Goal: Use online tool/utility: Utilize a website feature to perform a specific function

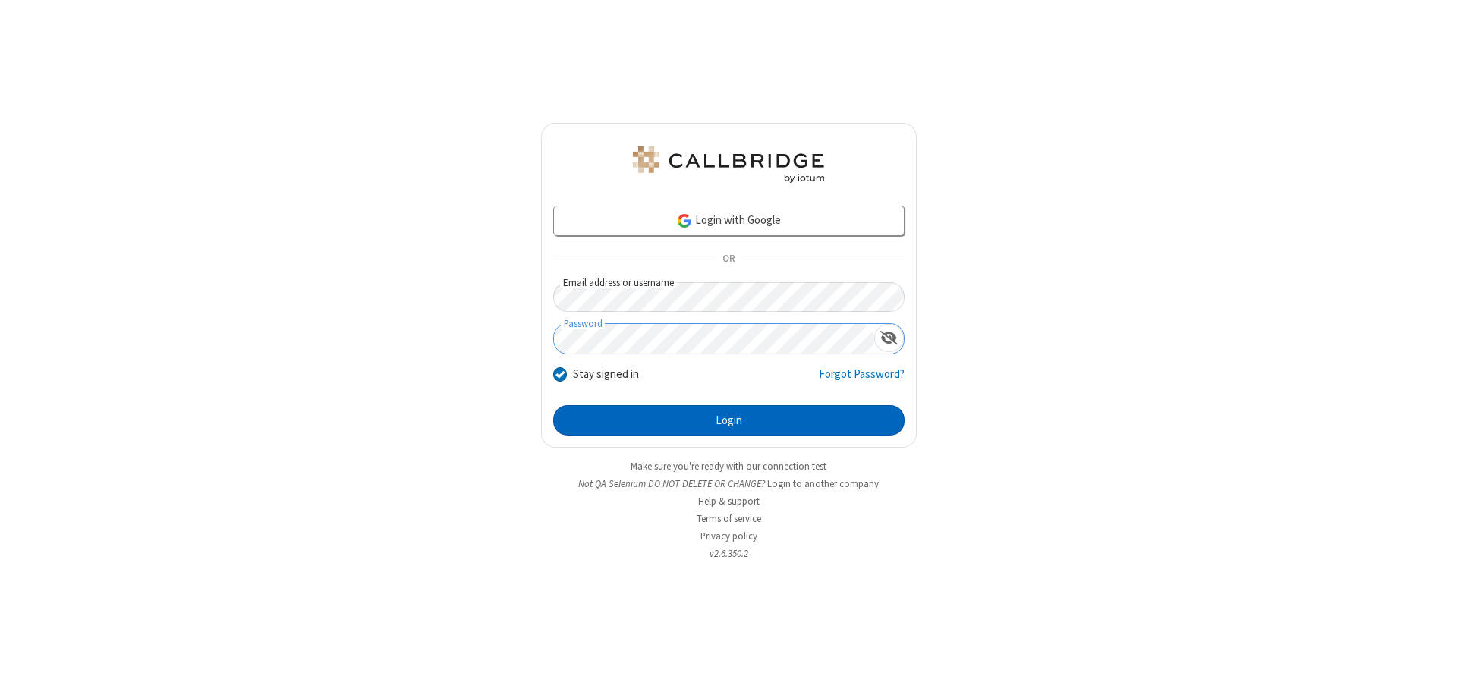
click at [729, 420] on button "Login" at bounding box center [728, 420] width 351 height 30
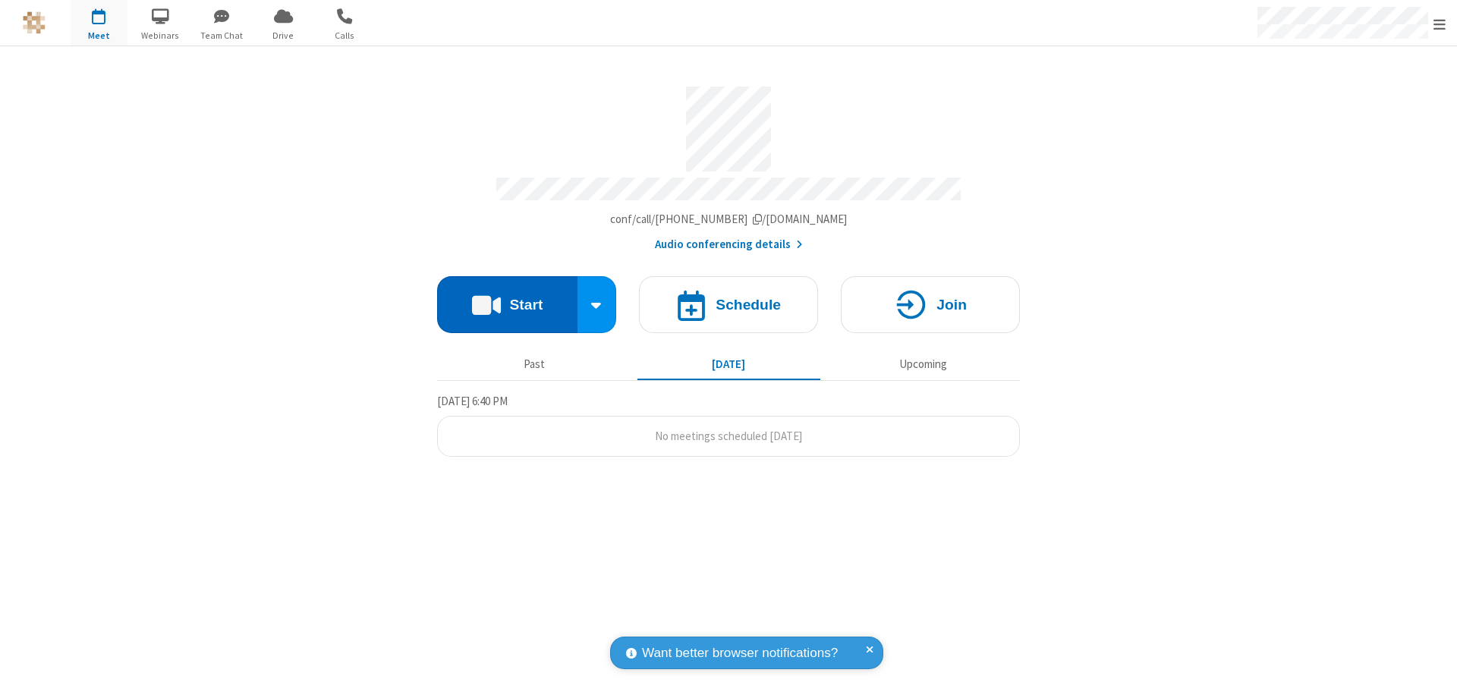
click at [507, 297] on button "Start" at bounding box center [507, 304] width 140 height 57
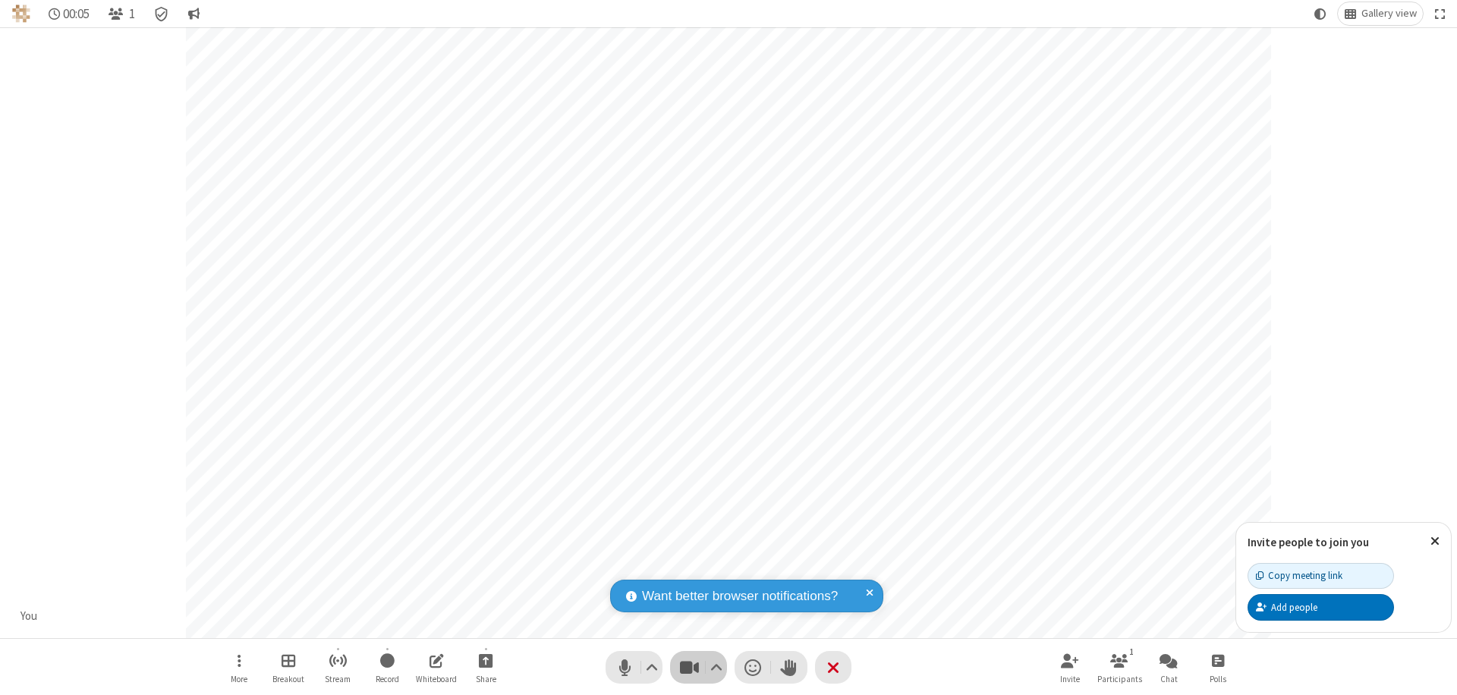
click at [689, 667] on span "Stop video (⌘+Shift+V)" at bounding box center [689, 667] width 23 height 22
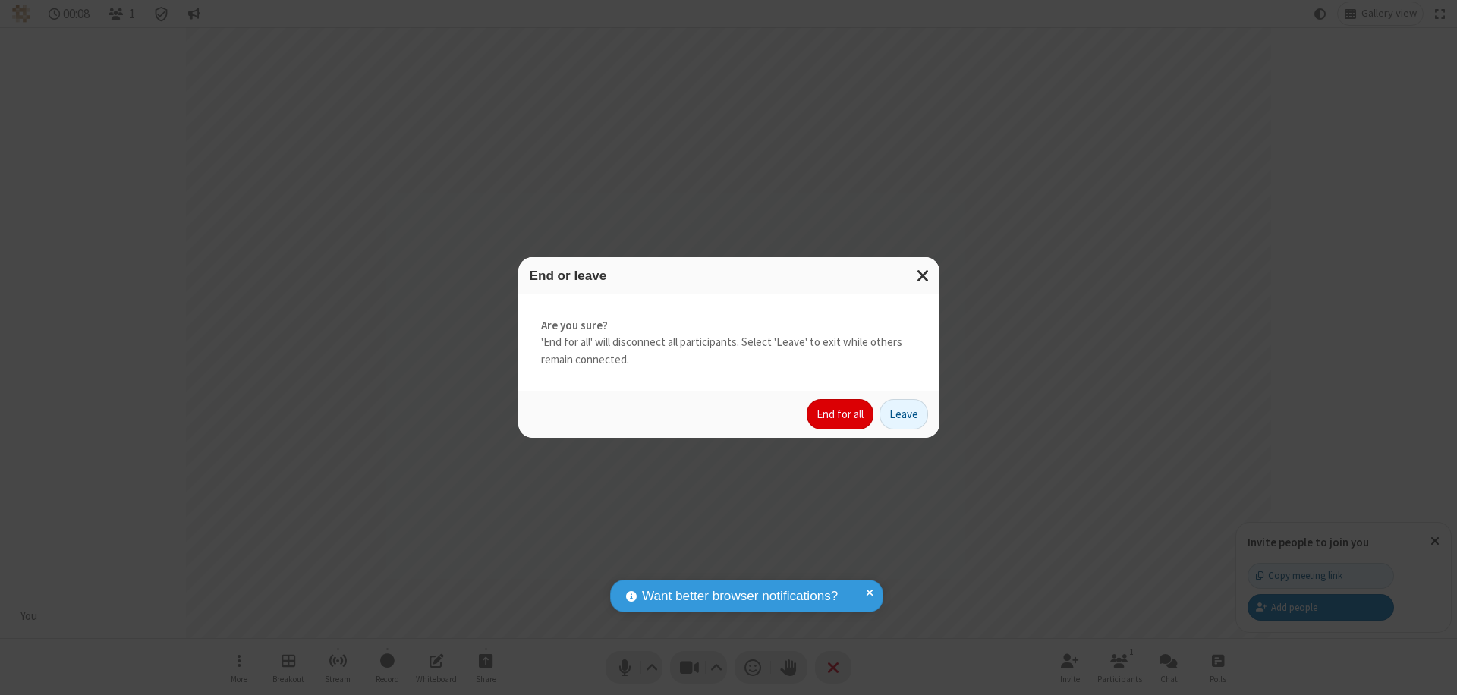
click at [841, 414] on button "End for all" at bounding box center [840, 414] width 67 height 30
